Goal: Book appointment/travel/reservation

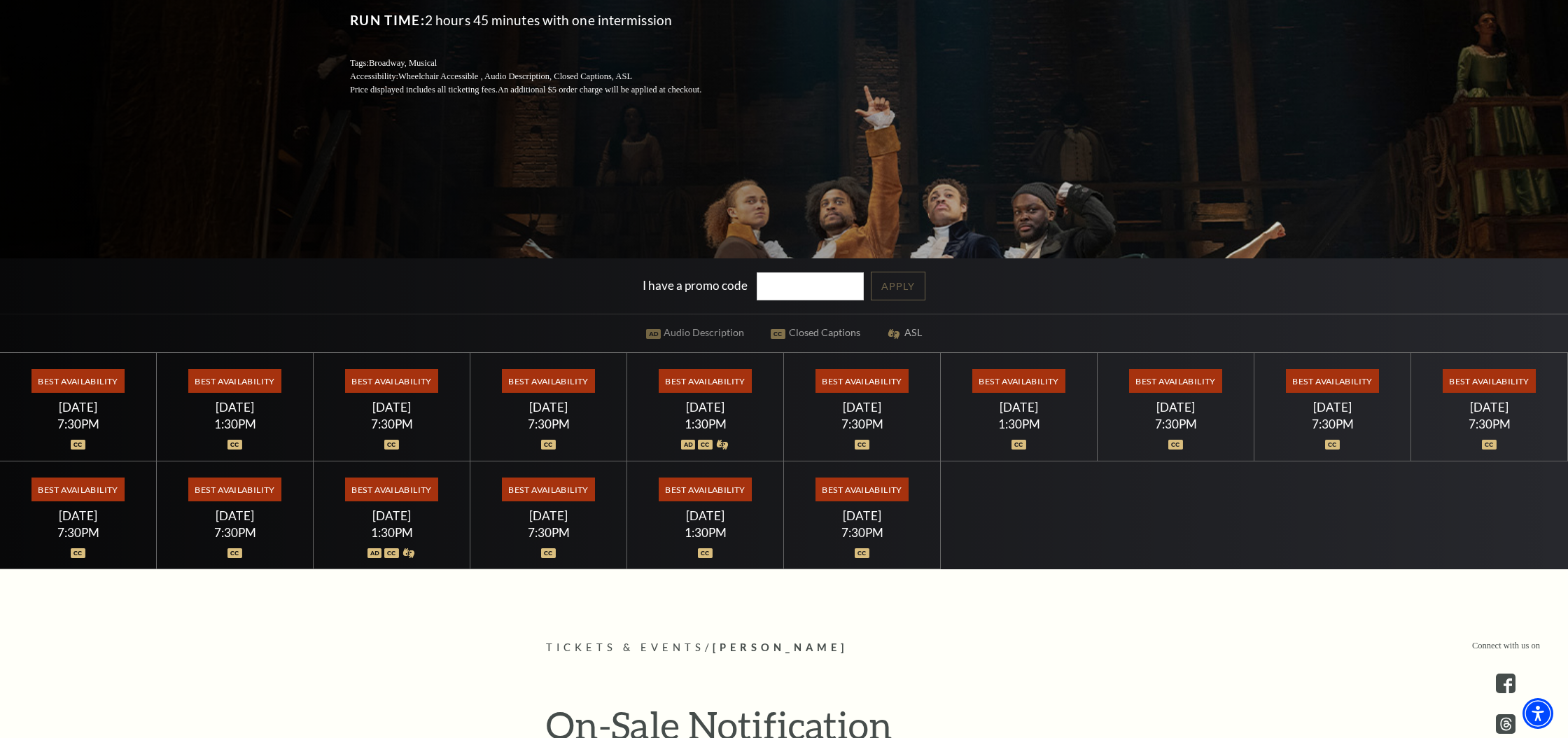
scroll to position [328, 0]
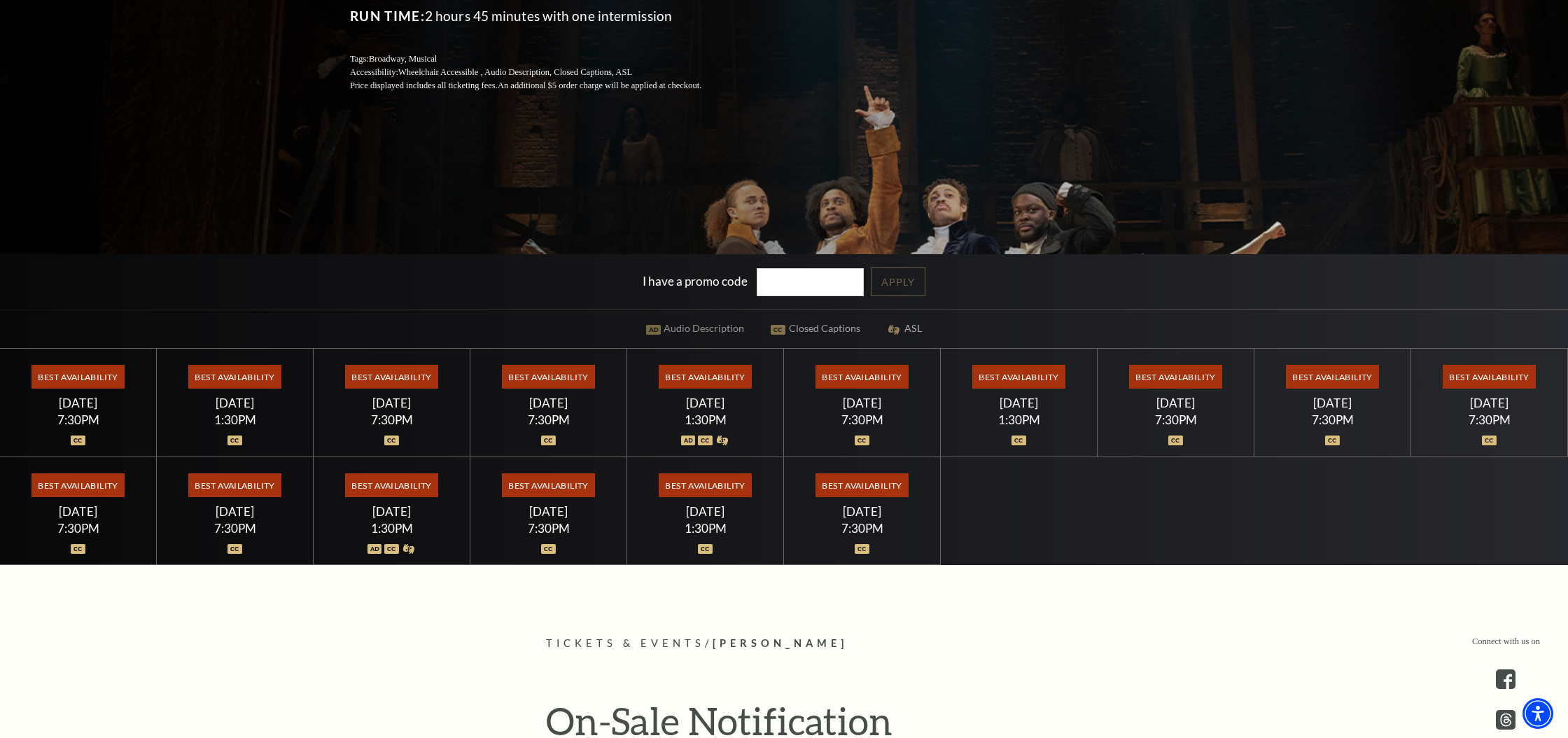
click at [727, 377] on span "Best Availability" at bounding box center [705, 377] width 93 height 24
drag, startPoint x: 707, startPoint y: 378, endPoint x: 688, endPoint y: 399, distance: 28.3
click at [707, 378] on span "Best Availability" at bounding box center [705, 377] width 93 height 24
drag, startPoint x: 695, startPoint y: 409, endPoint x: 738, endPoint y: 407, distance: 43.0
click at [695, 409] on div "Best Availability [DATE] 1:30PM" at bounding box center [706, 403] width 157 height 108
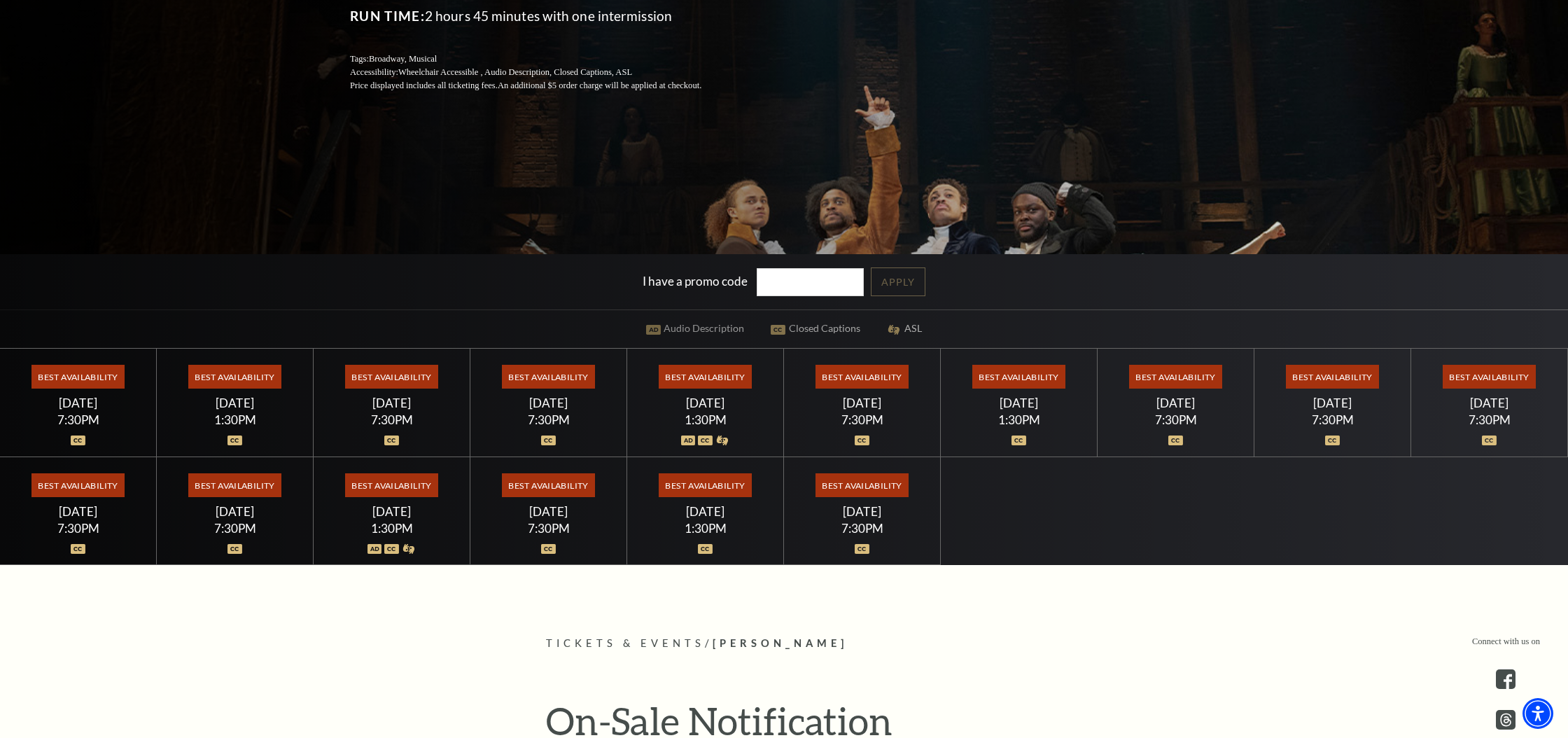
drag, startPoint x: 739, startPoint y: 407, endPoint x: 719, endPoint y: 386, distance: 29.0
click at [739, 407] on div "[DATE]" at bounding box center [705, 403] width 123 height 15
click at [715, 382] on span "Best Availability" at bounding box center [705, 377] width 93 height 24
click at [707, 381] on span "Best Availability" at bounding box center [705, 377] width 93 height 24
click at [721, 377] on span "Best Availability" at bounding box center [705, 377] width 93 height 24
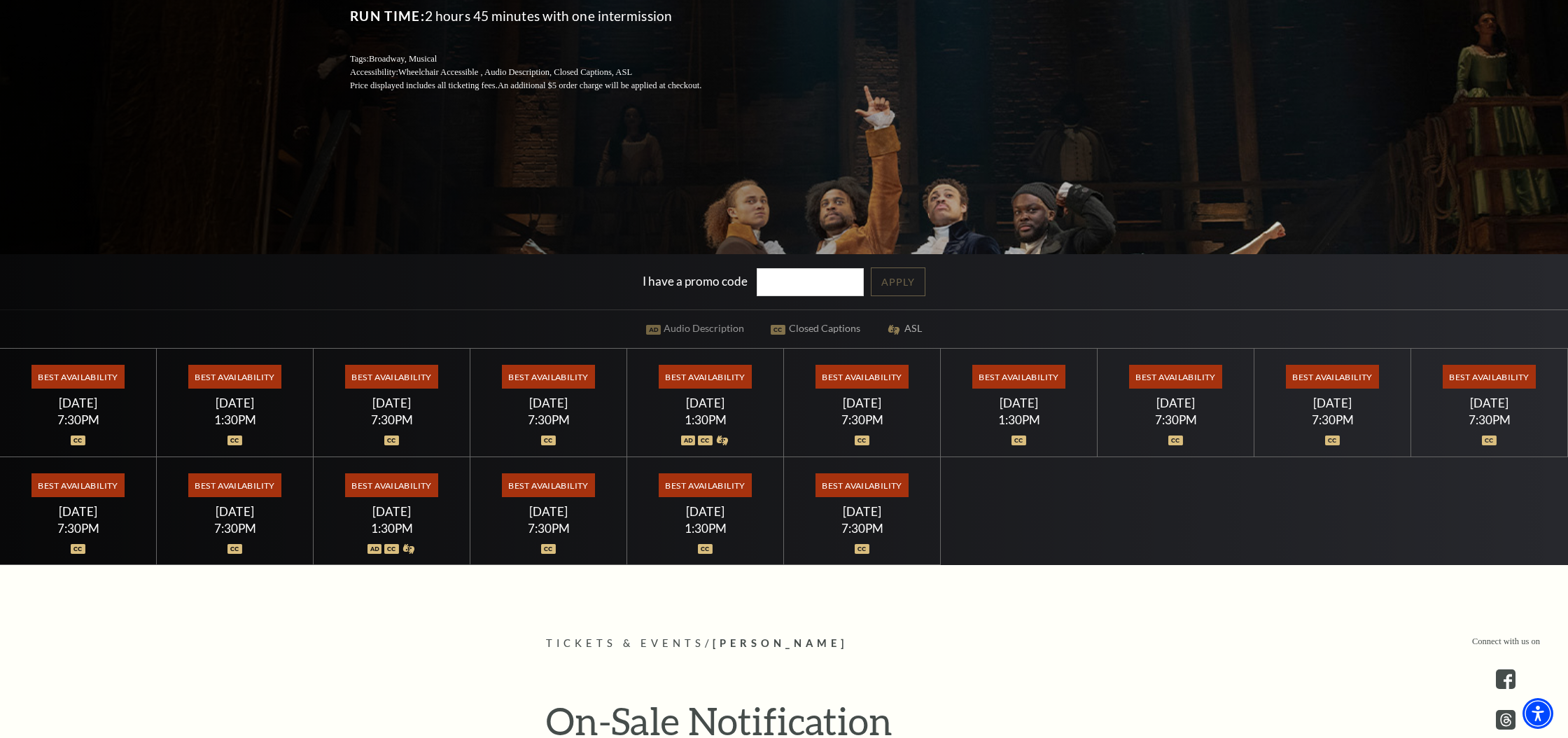
scroll to position [309, 0]
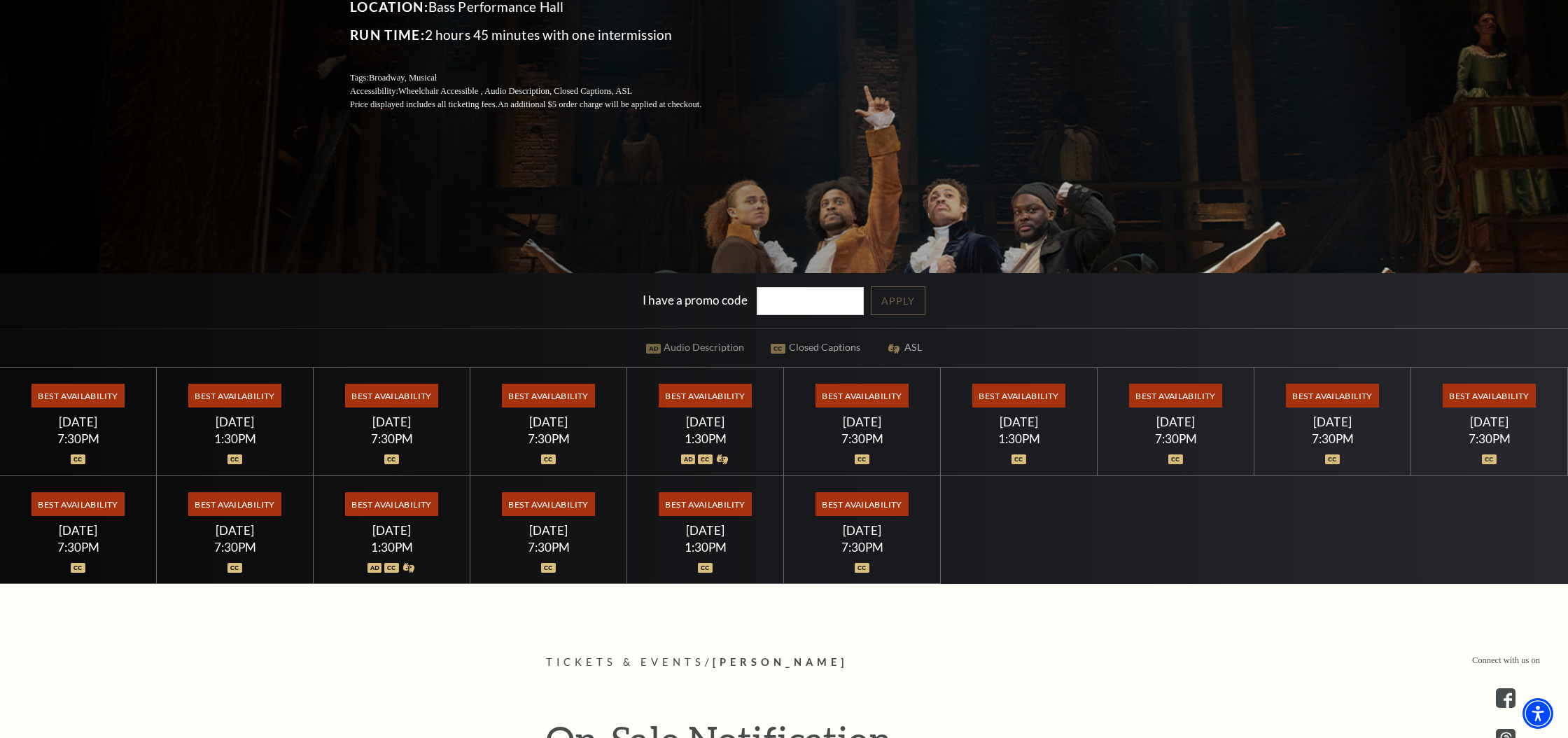
click at [724, 390] on span "Best Availability" at bounding box center [705, 396] width 93 height 24
drag, startPoint x: 554, startPoint y: 505, endPoint x: 565, endPoint y: 505, distance: 11.0
click at [565, 505] on span "Best Availability" at bounding box center [548, 504] width 93 height 24
click at [566, 505] on span "Best Availability" at bounding box center [548, 504] width 93 height 24
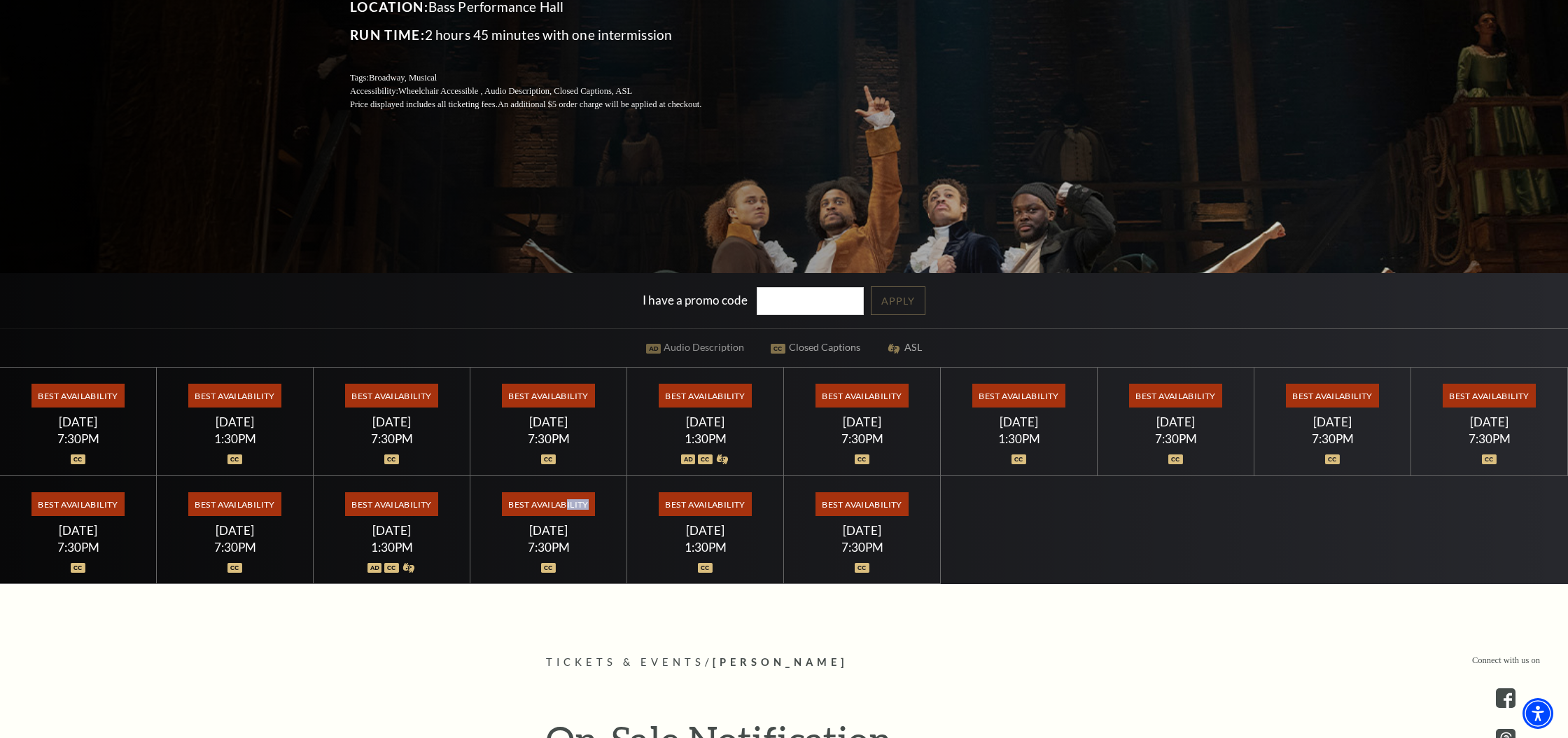
click at [566, 505] on span "Best Availability" at bounding box center [548, 504] width 93 height 24
click at [558, 541] on div "7:30PM" at bounding box center [548, 547] width 123 height 12
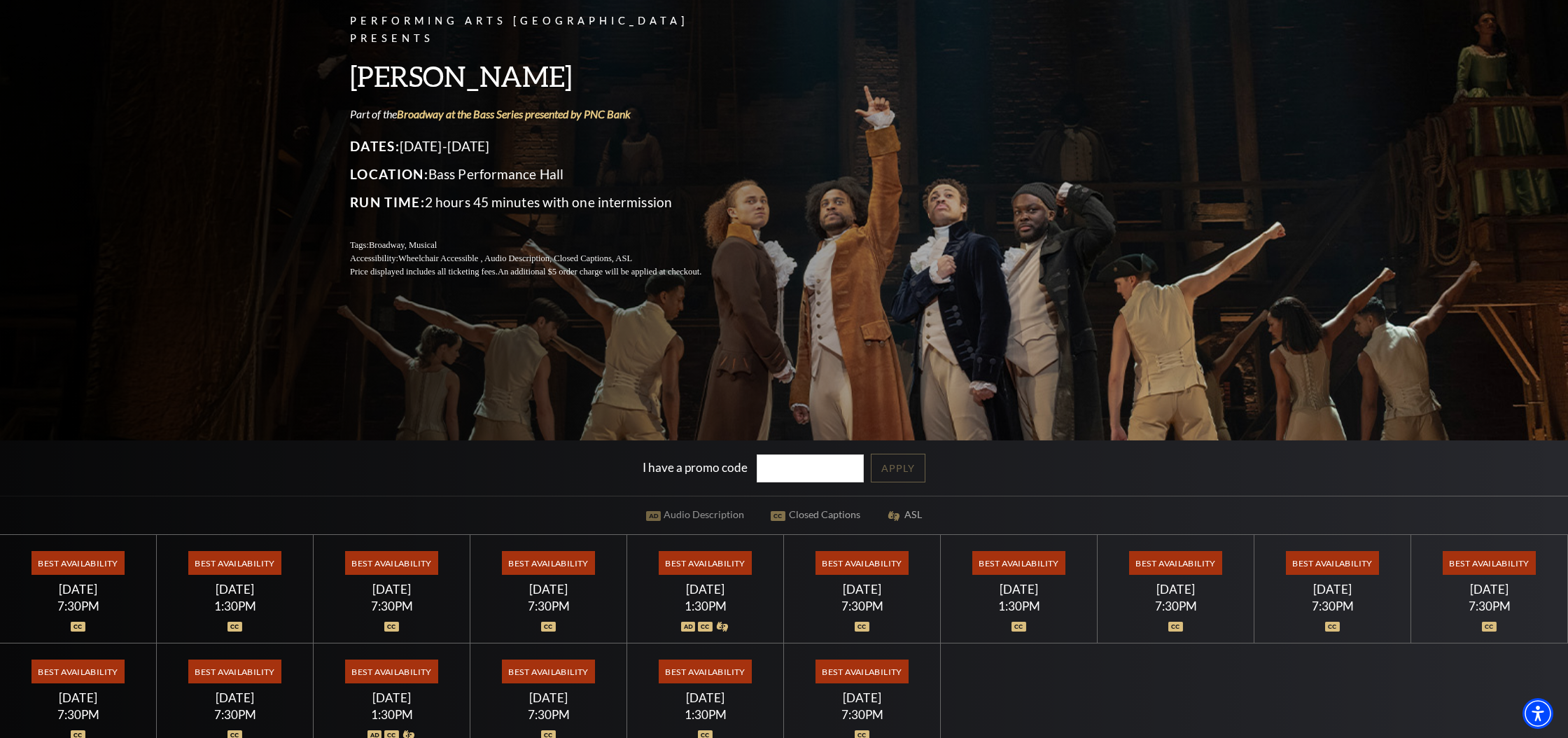
scroll to position [0, 0]
